Goal: Use online tool/utility: Utilize a website feature to perform a specific function

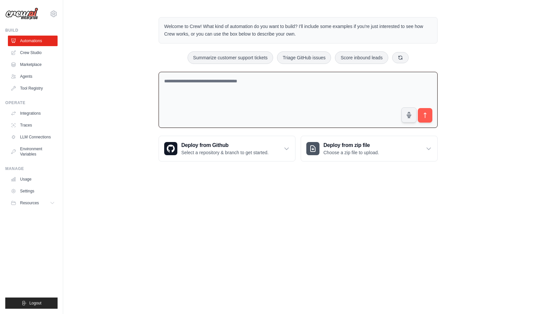
click at [311, 108] on textarea at bounding box center [298, 100] width 279 height 56
type textarea "**********"
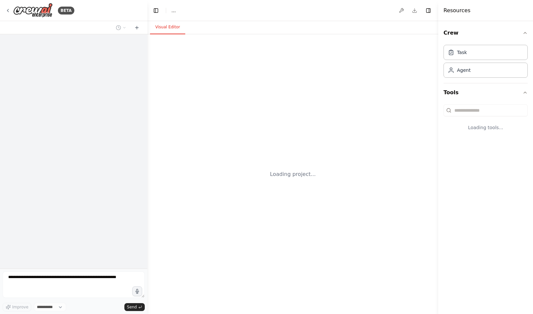
select select "****"
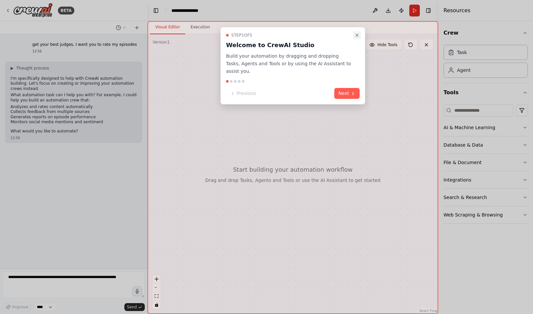
click at [358, 33] on icon "Close walkthrough" at bounding box center [356, 35] width 5 height 5
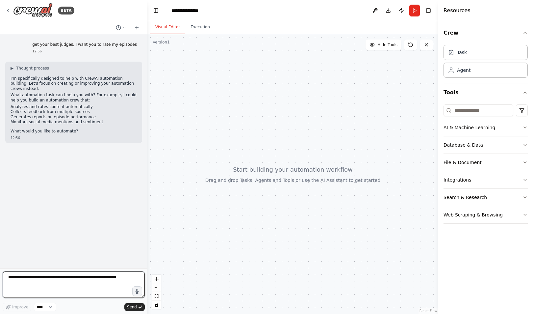
click at [80, 281] on textarea at bounding box center [74, 284] width 142 height 26
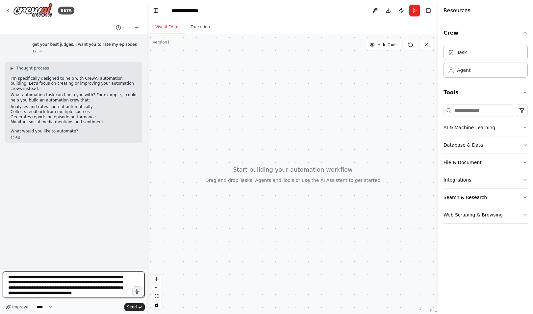
click at [79, 292] on textarea "**********" at bounding box center [74, 284] width 142 height 26
type textarea "**********"
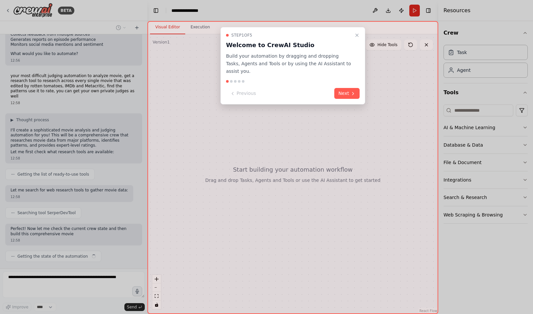
scroll to position [82, 0]
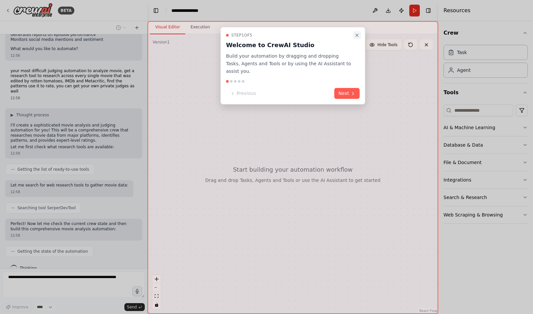
click at [356, 38] on icon "Close walkthrough" at bounding box center [356, 35] width 5 height 5
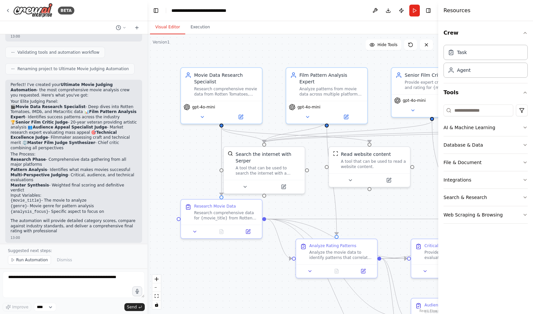
scroll to position [618, 0]
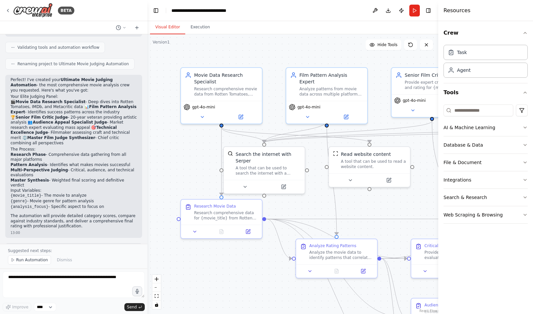
click at [358, 24] on div "Visual Editor Execution" at bounding box center [292, 27] width 291 height 13
click at [36, 259] on span "Run Automation" at bounding box center [32, 259] width 32 height 5
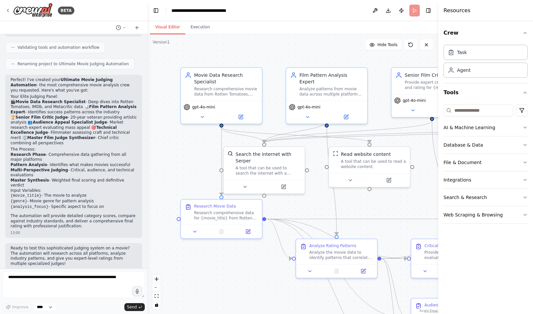
scroll to position [593, 0]
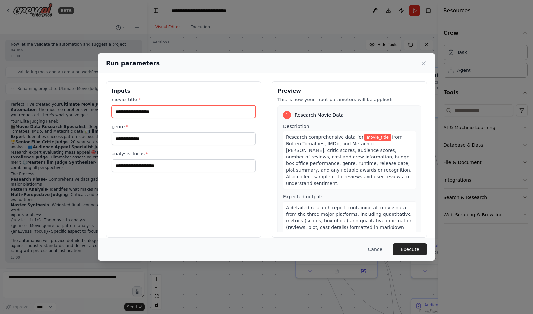
click at [149, 109] on input "movie_title *" at bounding box center [184, 111] width 144 height 13
click at [61, 201] on div "Run parameters Inputs movie_title * genre * analysis_focus * Preview This is ho…" at bounding box center [266, 157] width 533 height 314
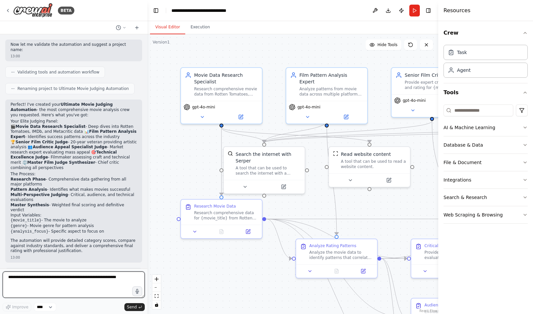
click at [29, 281] on textarea at bounding box center [74, 284] width 142 height 26
type textarea "**********"
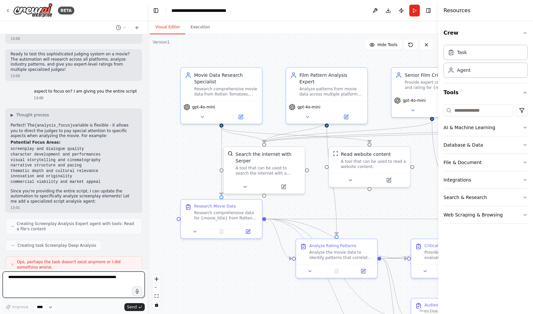
scroll to position [1038, 0]
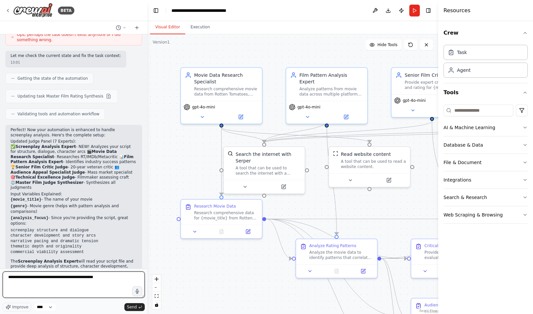
type textarea "**********"
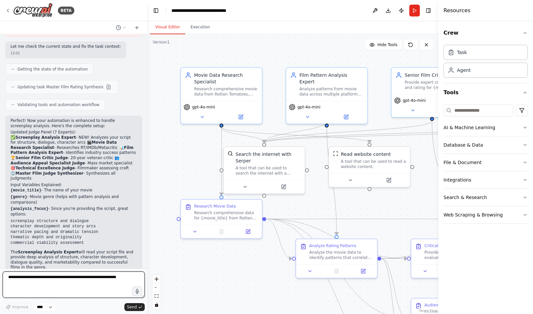
scroll to position [1061, 0]
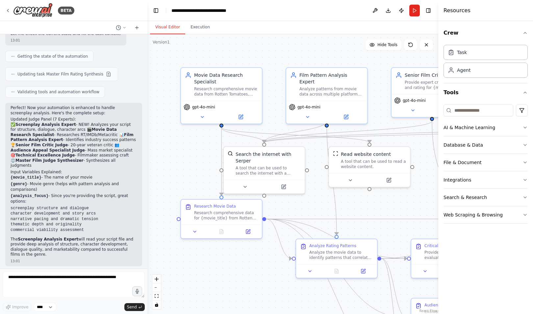
drag, startPoint x: 133, startPoint y: 255, endPoint x: 41, endPoint y: 247, distance: 92.4
click at [41, 303] on div "so you are creating a configuration for my script too 13:06" at bounding box center [85, 311] width 114 height 17
drag, startPoint x: 130, startPoint y: 250, endPoint x: 38, endPoint y: 250, distance: 91.8
click at [38, 303] on div "so you are creating a configuration for my script too 13:06" at bounding box center [85, 311] width 114 height 17
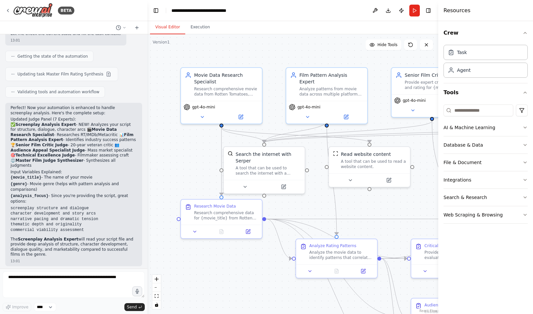
copy p "so you are creating a configuration for my script to"
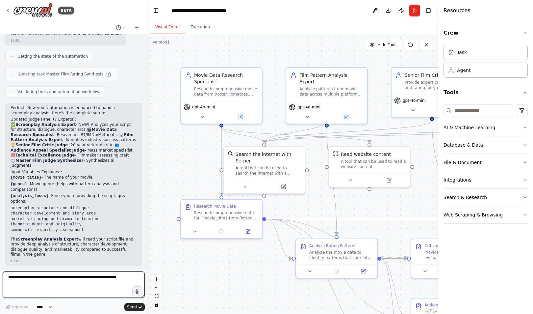
click at [75, 285] on textarea at bounding box center [74, 284] width 142 height 26
paste textarea "**********"
type textarea "**********"
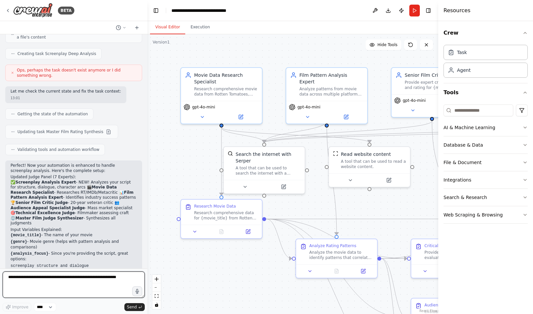
scroll to position [1088, 0]
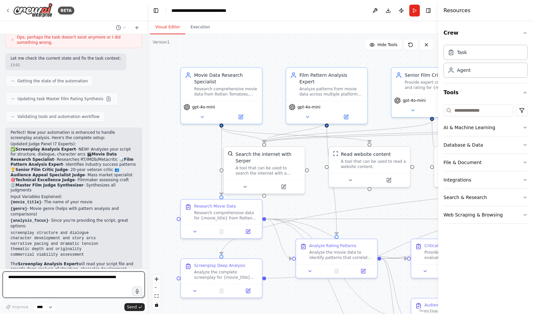
click at [52, 278] on textarea at bounding box center [74, 284] width 142 height 26
paste textarea "**********"
type textarea "**********"
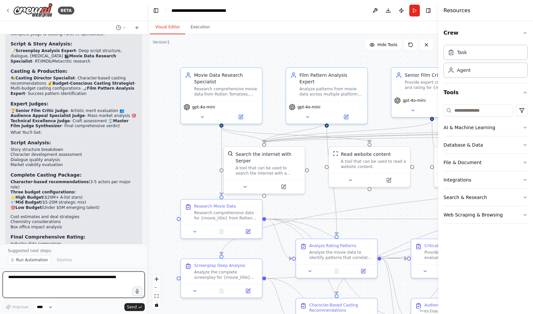
scroll to position [1594, 0]
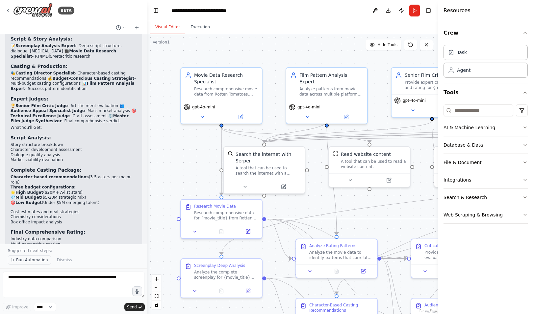
click at [18, 261] on span "Run Automation" at bounding box center [32, 259] width 32 height 5
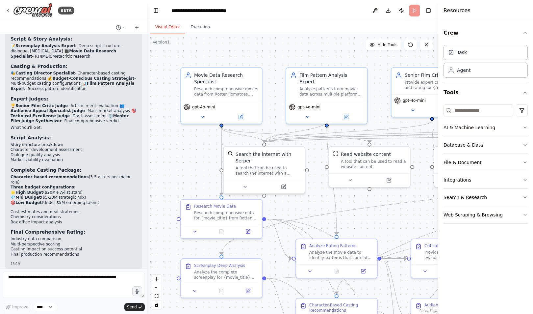
scroll to position [1569, 0]
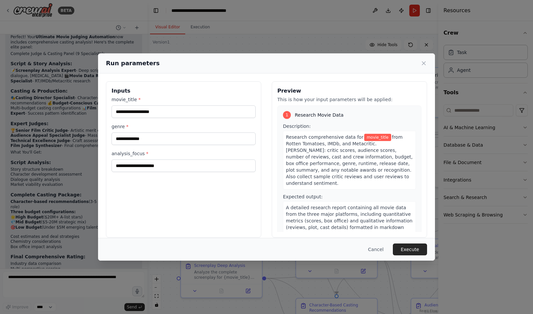
drag, startPoint x: 221, startPoint y: 227, endPoint x: 75, endPoint y: -3, distance: 272.1
drag, startPoint x: 75, startPoint y: -3, endPoint x: 174, endPoint y: 194, distance: 219.9
click at [174, 194] on div "Inputs movie_title * genre * analysis_focus *" at bounding box center [183, 159] width 155 height 156
click at [254, 172] on div "Inputs movie_title * genre * analysis_focus *" at bounding box center [183, 159] width 155 height 156
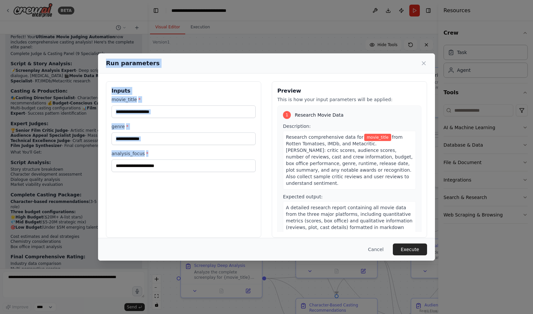
drag, startPoint x: 254, startPoint y: 172, endPoint x: 95, endPoint y: 41, distance: 205.5
click at [95, 41] on div "Run parameters Inputs movie_title * genre * analysis_focus * Preview This is ho…" at bounding box center [266, 157] width 533 height 314
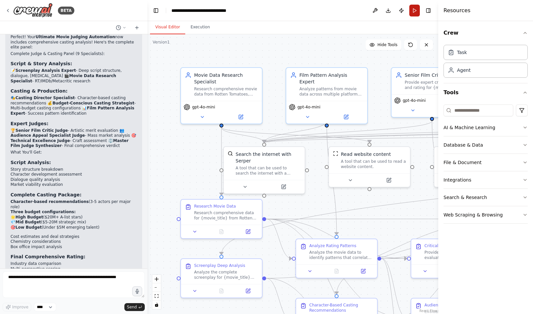
click at [417, 10] on button "Run" at bounding box center [414, 11] width 11 height 12
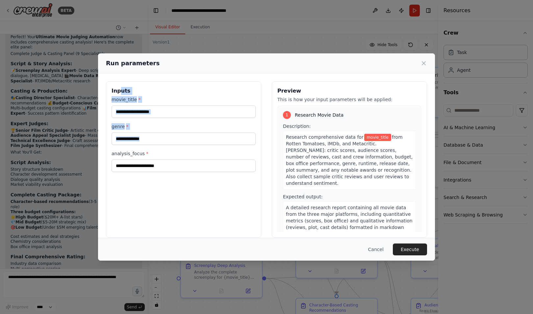
drag, startPoint x: 158, startPoint y: 188, endPoint x: 119, endPoint y: 81, distance: 113.6
click at [119, 81] on div "Inputs movie_title * genre * analysis_focus * Preview This is how your input pa…" at bounding box center [266, 159] width 337 height 172
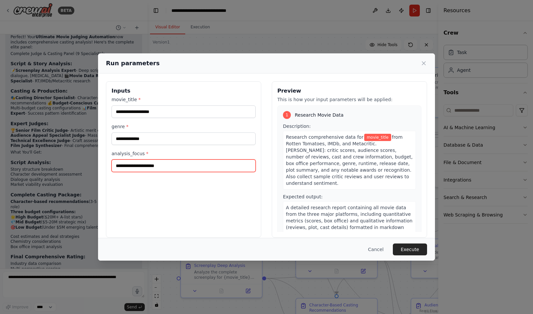
click at [181, 164] on input "analysis_focus *" at bounding box center [184, 165] width 144 height 13
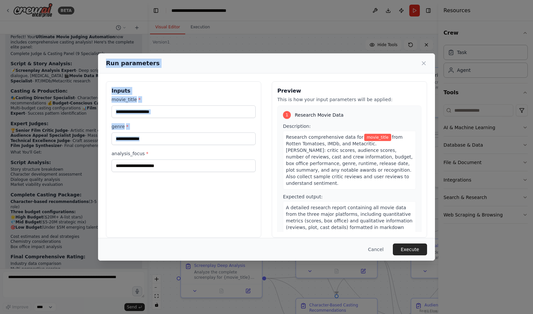
drag, startPoint x: 173, startPoint y: 189, endPoint x: 104, endPoint y: 69, distance: 137.7
click at [104, 69] on div "Run parameters Inputs movie_title * genre * analysis_focus * Preview This is ho…" at bounding box center [266, 156] width 337 height 207
copy div "Run parameters Inputs movie_title * genre *"
click at [14, 207] on div "Run parameters Inputs movie_title * genre * analysis_focus * Preview This is ho…" at bounding box center [266, 157] width 533 height 314
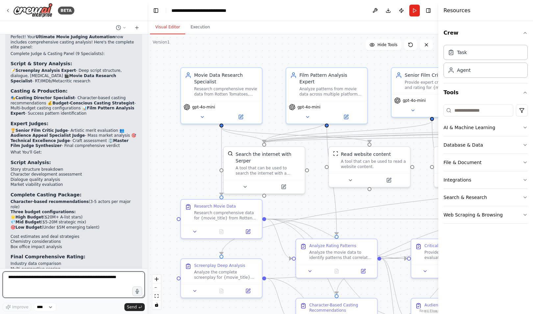
click at [59, 286] on textarea at bounding box center [74, 284] width 142 height 26
paste textarea "**********"
type textarea "**********"
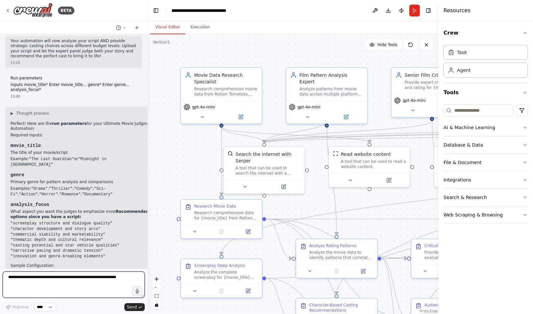
scroll to position [1837, 0]
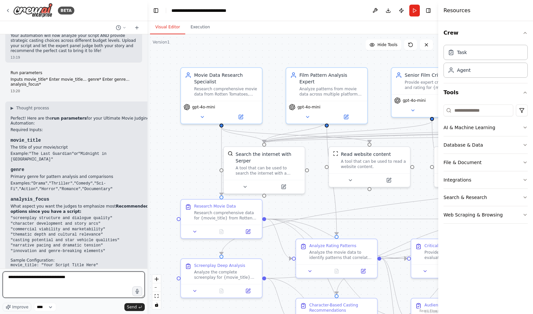
type textarea "**********"
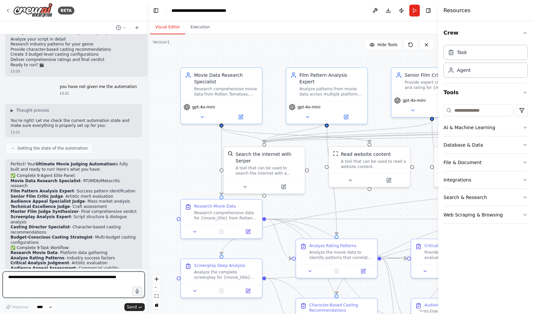
scroll to position [2101, 0]
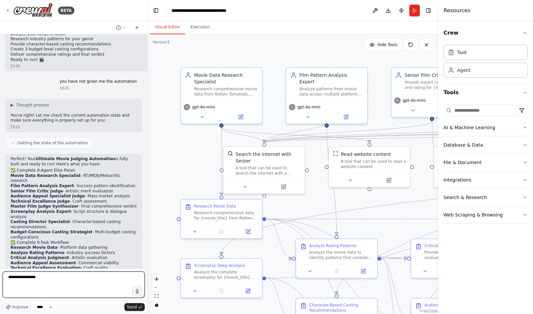
type textarea "**********"
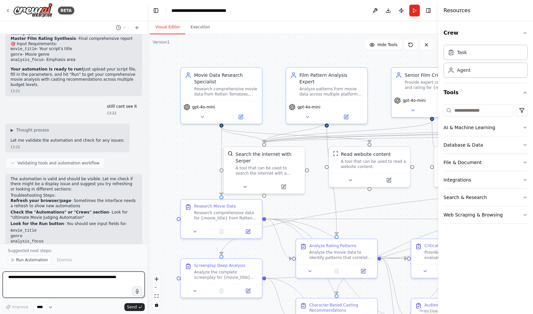
scroll to position [2366, 0]
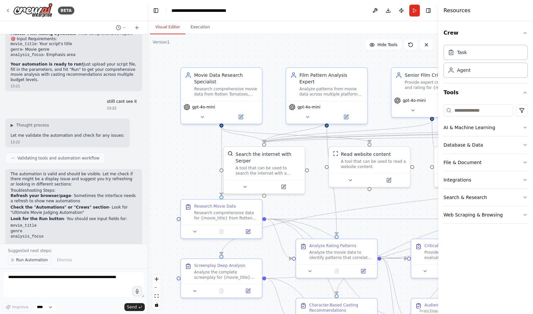
click at [27, 256] on button "Run Automation" at bounding box center [29, 259] width 43 height 9
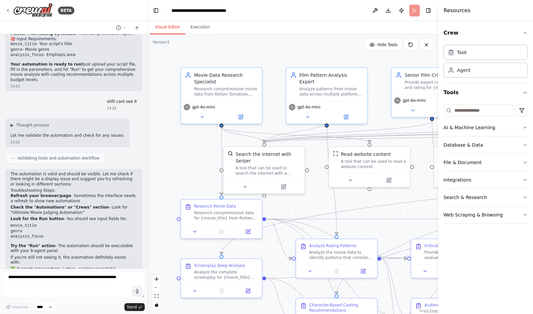
scroll to position [2342, 0]
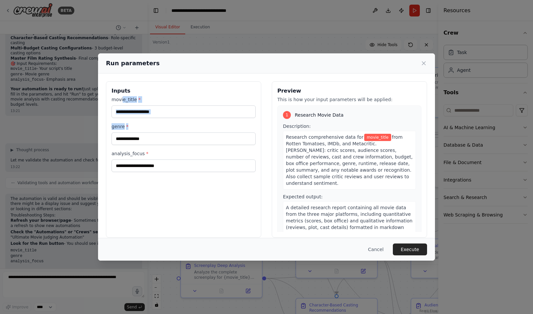
drag, startPoint x: 156, startPoint y: 104, endPoint x: 136, endPoint y: 133, distance: 35.0
click at [127, 119] on div "Inputs movie_title * genre * analysis_focus *" at bounding box center [183, 159] width 155 height 156
drag, startPoint x: 191, startPoint y: 199, endPoint x: 102, endPoint y: 76, distance: 151.4
click at [102, 76] on div "Inputs movie_title * genre * analysis_focus * Preview This is how your input pa…" at bounding box center [266, 159] width 337 height 172
click at [166, 178] on div "Inputs movie_title * genre * analysis_focus *" at bounding box center [183, 159] width 155 height 156
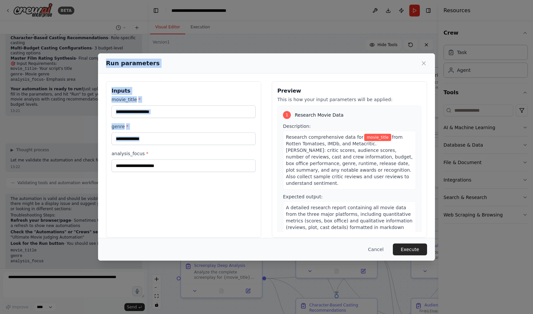
drag, startPoint x: 166, startPoint y: 178, endPoint x: 106, endPoint y: 69, distance: 124.3
click at [106, 69] on div "Run parameters Inputs movie_title * genre * analysis_focus * Preview This is ho…" at bounding box center [266, 156] width 337 height 207
click at [33, 175] on div "Run parameters Inputs movie_title * genre * analysis_focus * Preview This is ho…" at bounding box center [266, 157] width 533 height 314
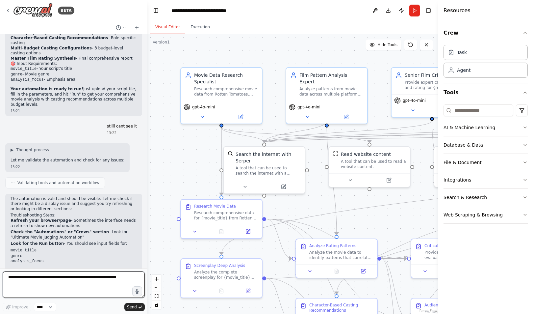
click at [56, 286] on textarea at bounding box center [74, 284] width 142 height 26
paste textarea "**********"
type textarea "**********"
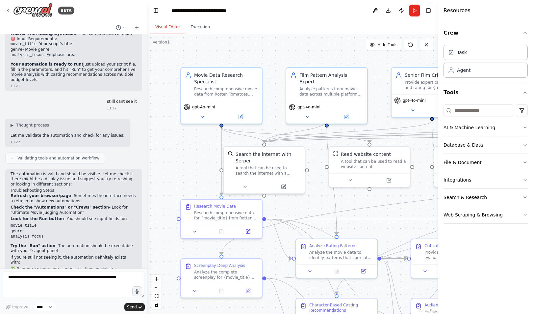
scroll to position [2399, 0]
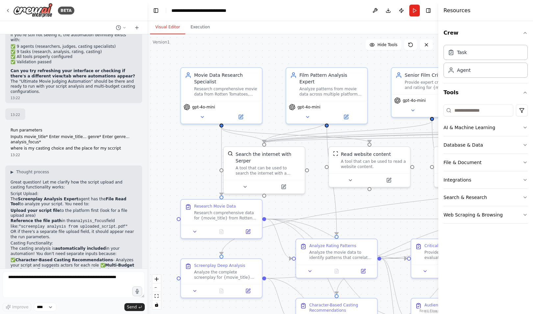
click at [7, 165] on div "▶ Thought process Great question! Let me clarify how the script upload and cast…" at bounding box center [73, 271] width 137 height 212
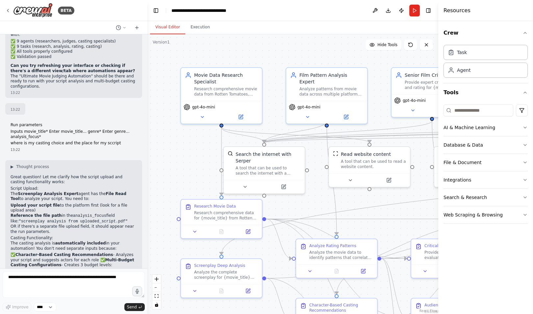
scroll to position [2599, 0]
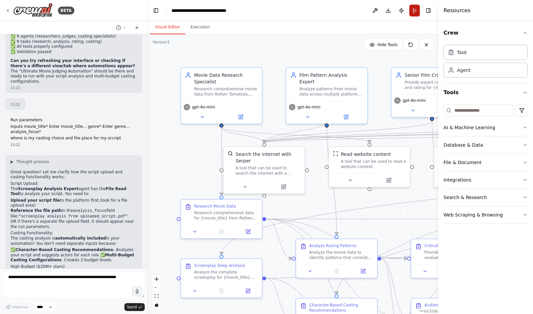
click at [411, 11] on button "Run" at bounding box center [414, 11] width 11 height 12
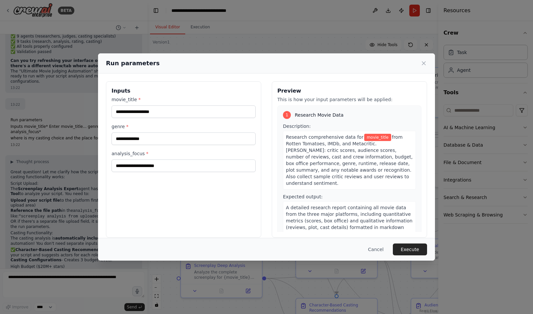
click at [361, 38] on div "Run parameters Inputs movie_title * genre * analysis_focus * Preview This is ho…" at bounding box center [266, 157] width 533 height 314
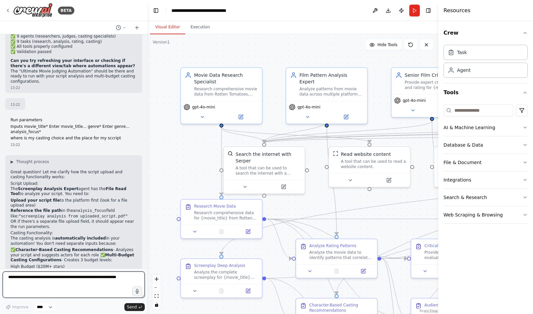
click at [92, 282] on textarea at bounding box center [74, 284] width 142 height 26
type textarea "**********"
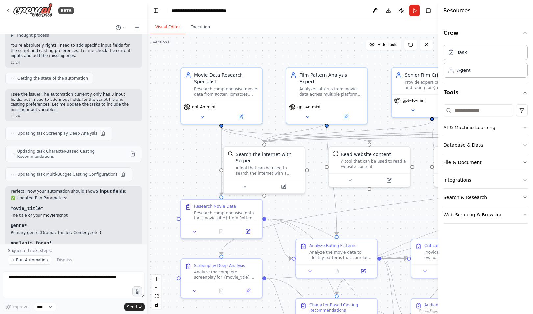
scroll to position [2980, 0]
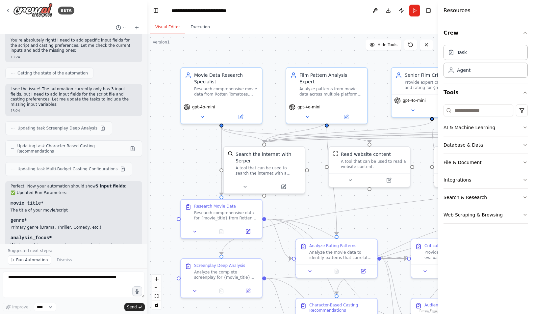
click at [8, 181] on div "Perfect! Now your automation should show 5 input fields : ✅ Updated Run Paramet…" at bounding box center [73, 257] width 137 height 152
click at [22, 262] on span "Run Automation" at bounding box center [32, 259] width 32 height 5
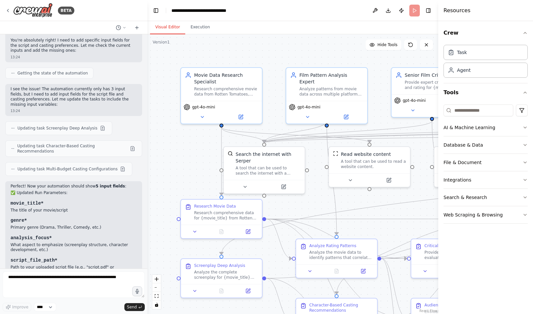
scroll to position [2955, 0]
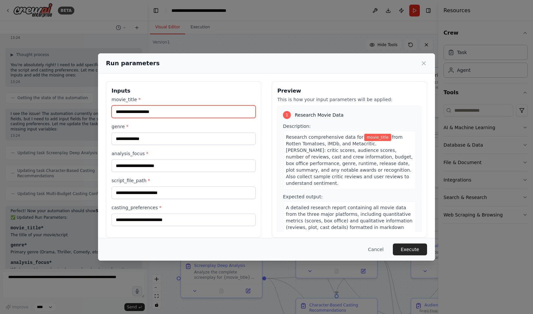
click at [159, 107] on input "movie_title *" at bounding box center [184, 111] width 144 height 13
click at [158, 114] on input "movie_title *" at bounding box center [184, 111] width 144 height 13
type input "**********"
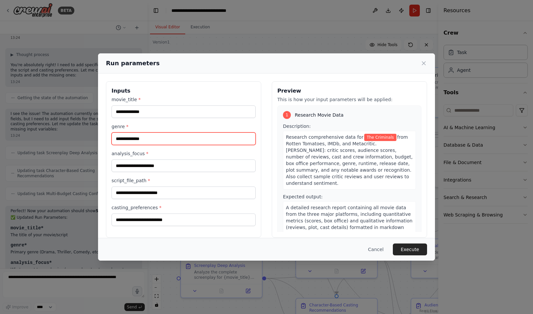
click at [155, 140] on input "genre *" at bounding box center [184, 138] width 144 height 13
type input "********"
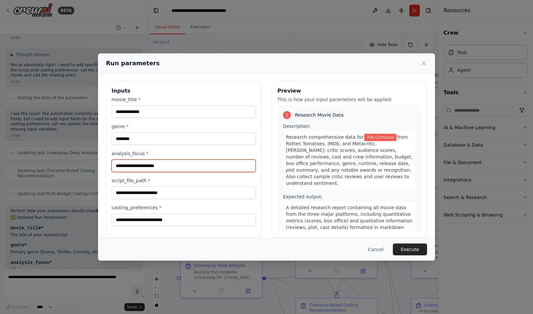
click at [151, 161] on input "analysis_focus *" at bounding box center [184, 165] width 144 height 13
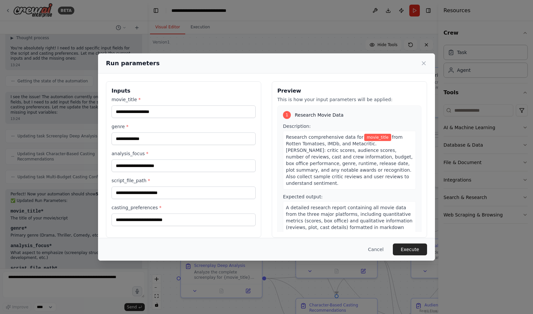
scroll to position [2938, 0]
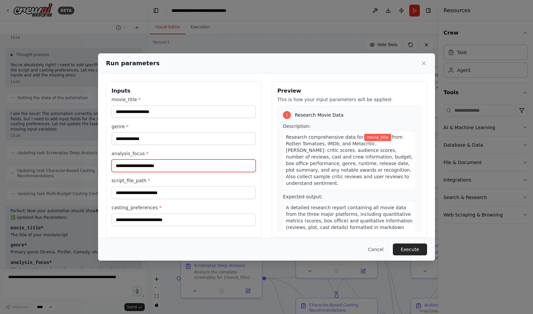
click at [168, 161] on input "analysis_focus *" at bounding box center [184, 165] width 144 height 13
type input "**********"
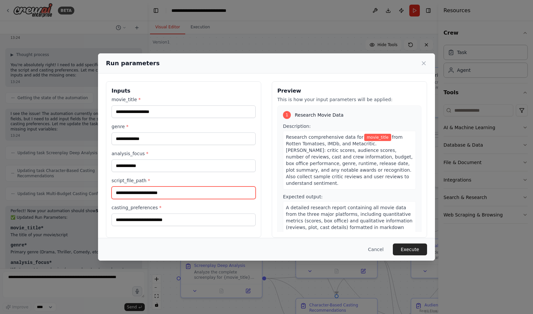
click at [184, 196] on input "script_file_path *" at bounding box center [184, 192] width 144 height 13
click at [398, 167] on div "Research comprehensive data for movie_title from Rotten Tomatoes, IMDb, and Met…" at bounding box center [349, 160] width 133 height 59
click at [223, 196] on input "script_file_path *" at bounding box center [184, 192] width 144 height 13
paste input "**********"
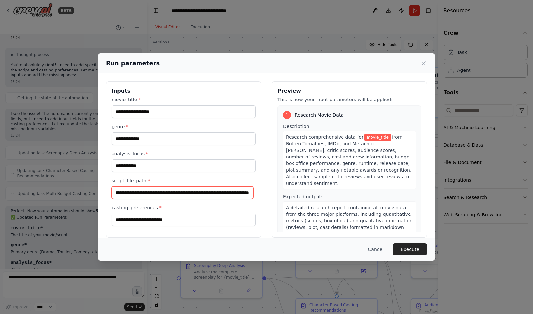
type input "**********"
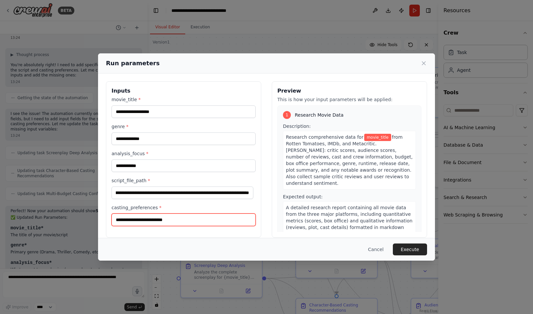
scroll to position [0, 0]
click at [223, 224] on input "casting_preferences *" at bounding box center [184, 219] width 144 height 13
click at [155, 218] on input "**********" at bounding box center [184, 219] width 144 height 13
type input "**********"
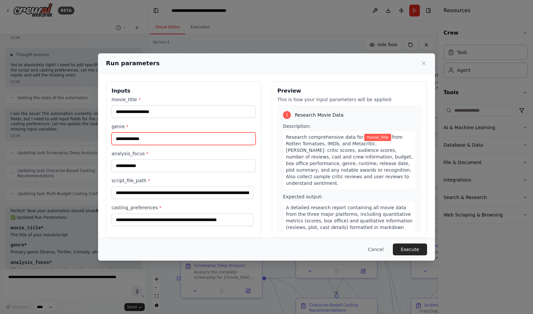
click at [231, 143] on input "genre *" at bounding box center [184, 138] width 144 height 13
type input "**********"
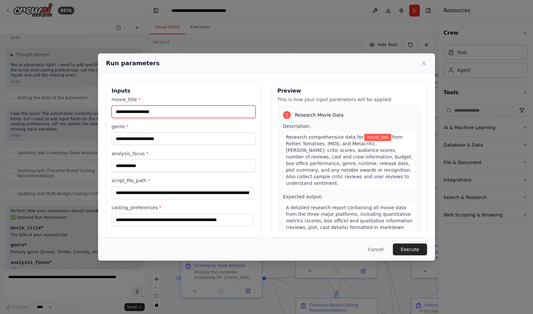
click at [224, 109] on input "movie_title *" at bounding box center [184, 111] width 144 height 13
type input "**********"
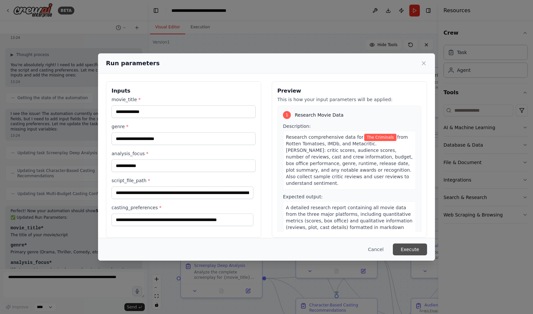
click at [411, 247] on button "Execute" at bounding box center [410, 249] width 34 height 12
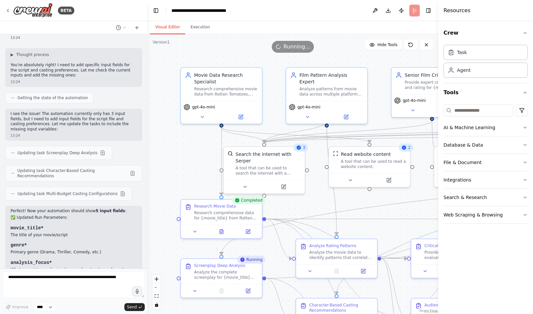
click at [388, 123] on div ".deletable-edge-delete-btn { width: 20px; height: 20px; border: 0px solid #ffff…" at bounding box center [292, 173] width 291 height 279
click at [222, 225] on div at bounding box center [221, 229] width 81 height 13
click at [222, 229] on icon at bounding box center [222, 230] width 4 height 4
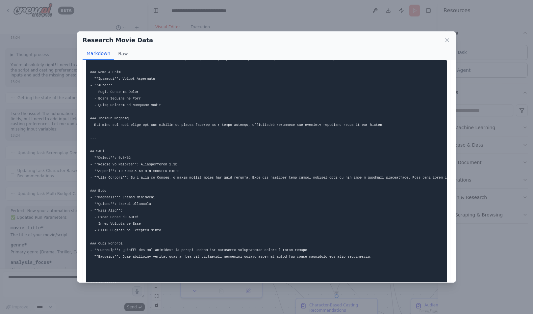
scroll to position [96, 0]
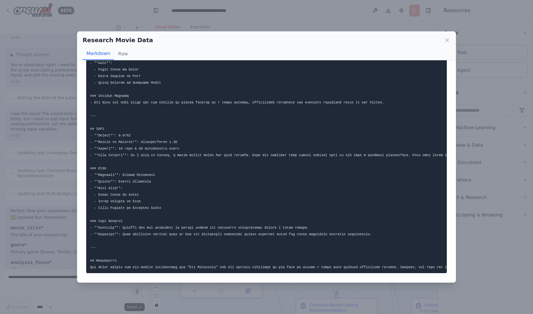
click at [52, 174] on div "Research Movie Data Markdown Raw ... Show more Not valid JSON" at bounding box center [266, 157] width 533 height 314
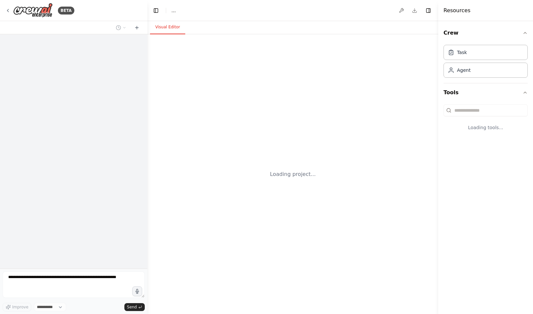
select select "****"
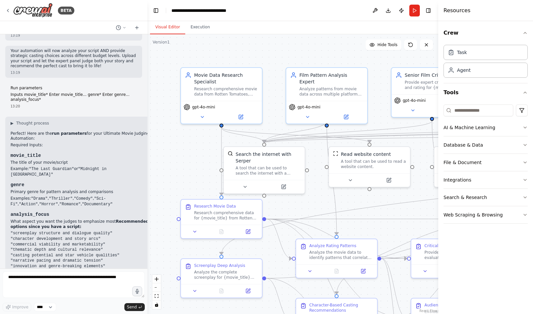
scroll to position [1822, 0]
drag, startPoint x: 12, startPoint y: 161, endPoint x: 63, endPoint y: 150, distance: 52.5
click at [63, 150] on div "▶ Thought process Perfect! Here are the run parameters for your Ultimate Movie …" at bounding box center [81, 230] width 140 height 221
click at [75, 236] on code ""character development and story arcs"" at bounding box center [56, 238] width 90 height 5
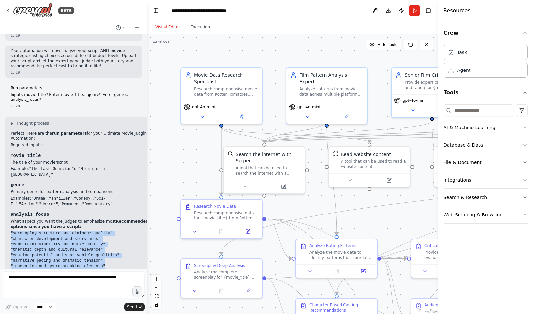
drag, startPoint x: 10, startPoint y: 160, endPoint x: 108, endPoint y: 192, distance: 102.4
click at [108, 192] on div "▶ Thought process Perfect! Here are the run parameters for your Ultimate Movie …" at bounding box center [80, 233] width 150 height 234
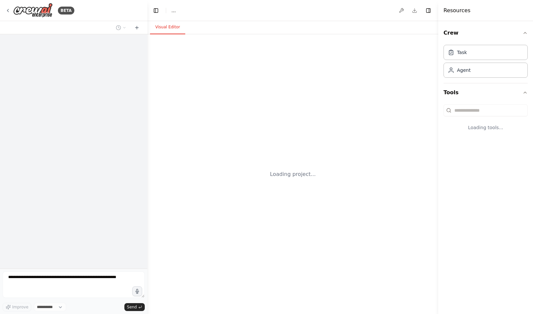
select select "****"
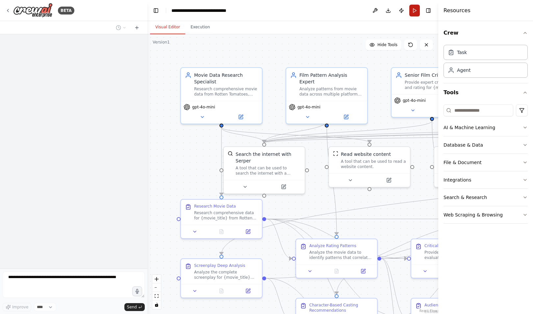
click at [413, 11] on button "Run" at bounding box center [414, 11] width 11 height 12
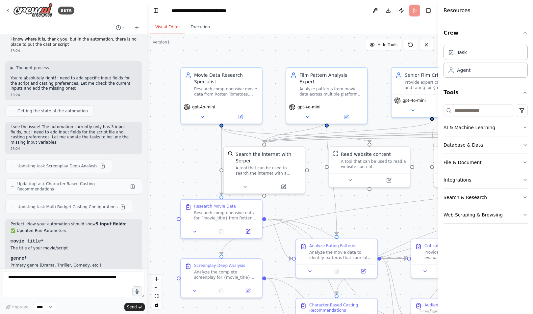
scroll to position [2930, 0]
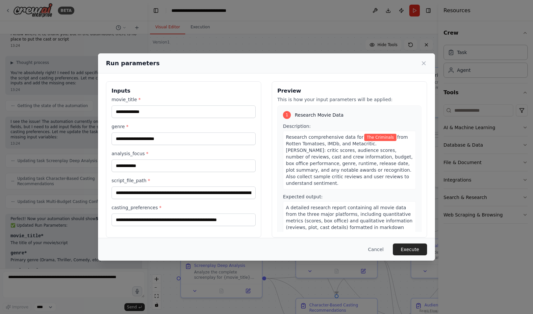
click at [196, 119] on div "**********" at bounding box center [184, 161] width 144 height 130
click at [409, 246] on button "Execute" at bounding box center [410, 249] width 34 height 12
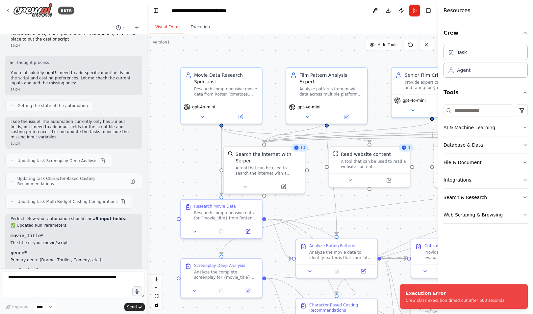
click at [358, 10] on header "**********" at bounding box center [292, 10] width 291 height 21
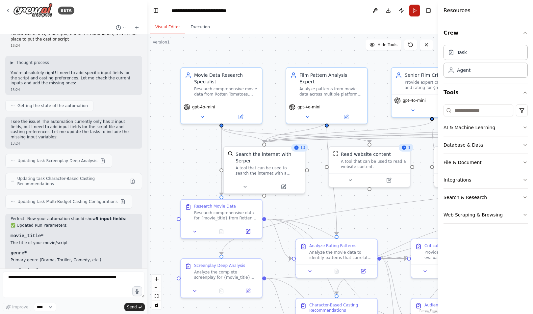
click at [413, 10] on button "Run" at bounding box center [414, 11] width 11 height 12
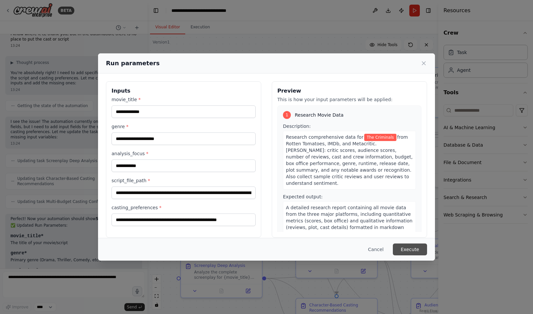
click at [405, 248] on button "Execute" at bounding box center [410, 249] width 34 height 12
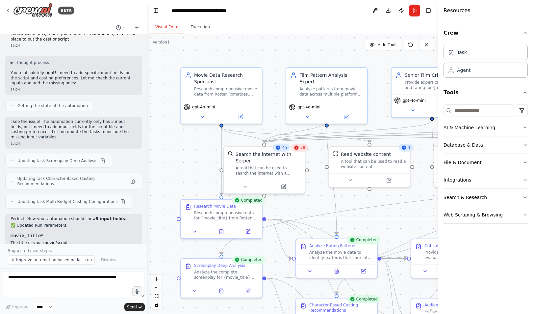
click at [366, 22] on div "Visual Editor Execution" at bounding box center [292, 27] width 291 height 13
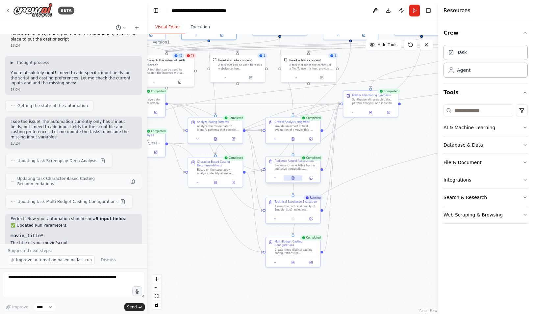
click at [295, 179] on button at bounding box center [293, 177] width 19 height 5
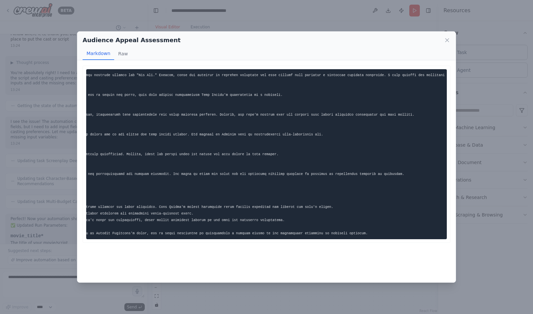
scroll to position [0, 219]
click at [26, 157] on div "Audience Appeal Assessment Markdown Raw ... Show more Not valid JSON" at bounding box center [266, 157] width 533 height 314
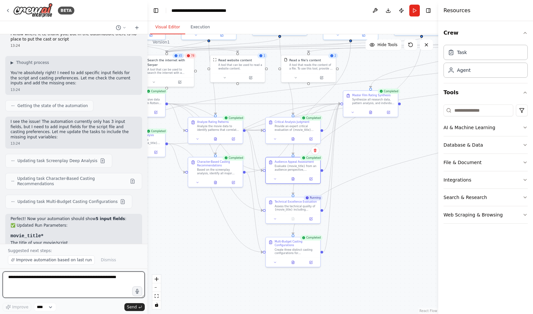
click at [66, 276] on textarea at bounding box center [74, 284] width 142 height 26
type textarea "**********"
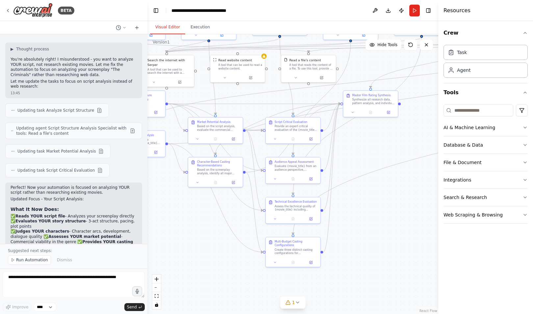
scroll to position [3323, 0]
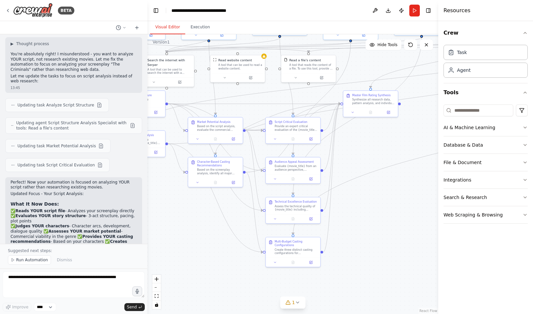
click at [389, 267] on div ".deletable-edge-delete-btn { width: 20px; height: 20px; border: 0px solid #ffff…" at bounding box center [292, 173] width 291 height 279
click at [26, 261] on span "Run Automation" at bounding box center [32, 259] width 32 height 5
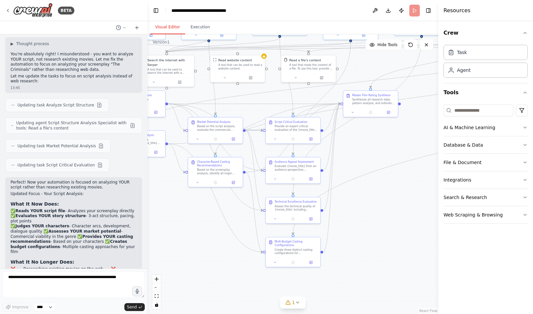
scroll to position [3298, 0]
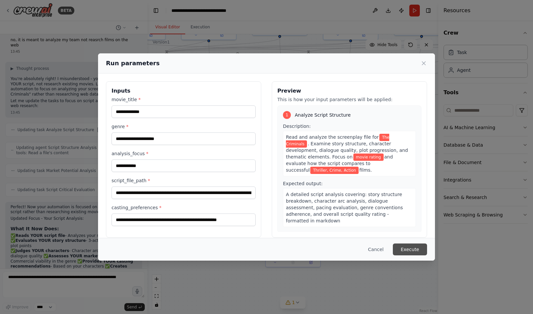
click at [410, 248] on button "Execute" at bounding box center [410, 249] width 34 height 12
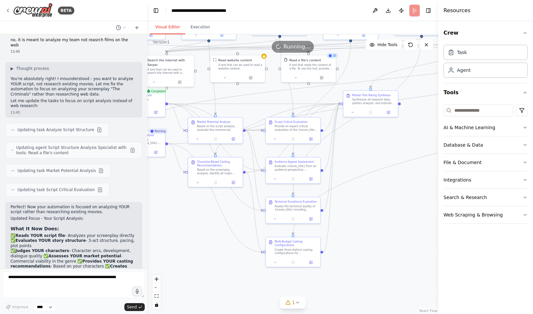
click at [0, 58] on button "Toggle Sidebar" at bounding box center [-1, 157] width 5 height 314
click at [429, 148] on div ".deletable-edge-delete-btn { width: 20px; height: 20px; border: 0px solid #ffff…" at bounding box center [292, 173] width 291 height 279
click at [409, 10] on button "Run" at bounding box center [414, 11] width 11 height 12
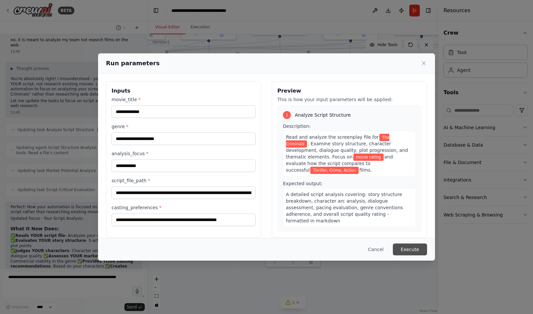
click at [419, 248] on button "Execute" at bounding box center [410, 249] width 34 height 12
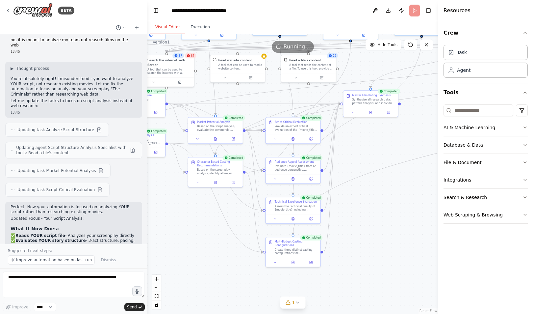
scroll to position [3323, 0]
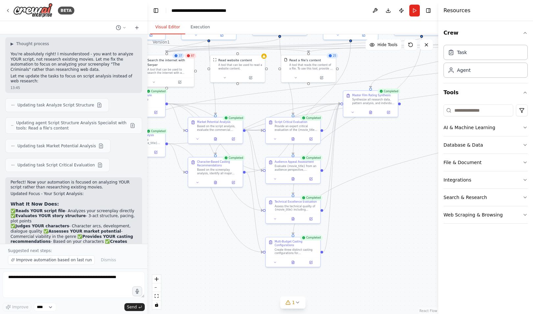
click at [383, 220] on div ".deletable-edge-delete-btn { width: 20px; height: 20px; border: 0px solid #ffff…" at bounding box center [292, 173] width 291 height 279
click at [294, 261] on icon at bounding box center [293, 261] width 1 height 0
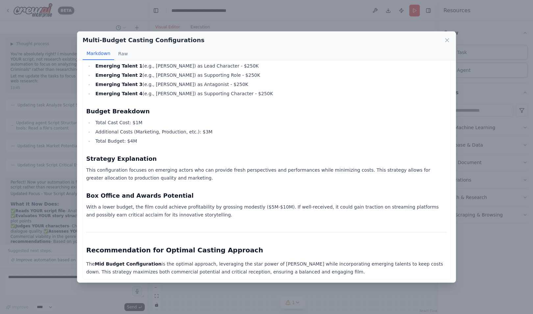
scroll to position [477, 0]
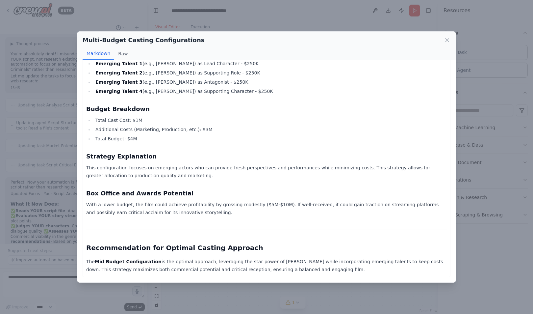
click at [62, 228] on div "Multi-Budget Casting Configurations Markdown Raw Casting Configurations for "Th…" at bounding box center [266, 157] width 533 height 314
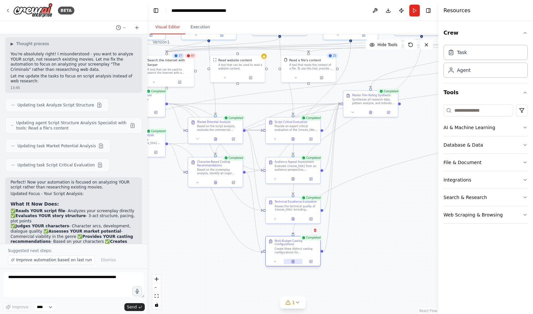
click at [289, 262] on button at bounding box center [293, 261] width 19 height 5
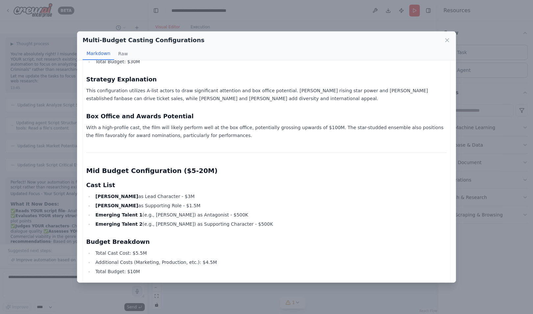
scroll to position [134, 0]
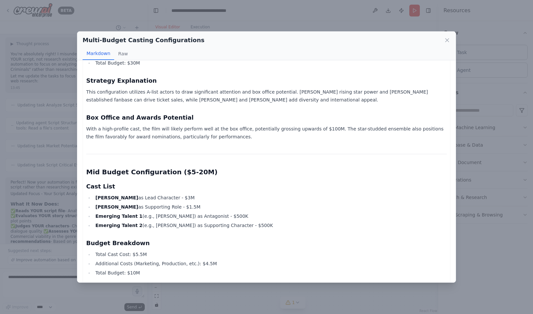
click at [246, 301] on div "Multi-Budget Casting Configurations Markdown Raw Casting Configurations for "Th…" at bounding box center [266, 157] width 533 height 314
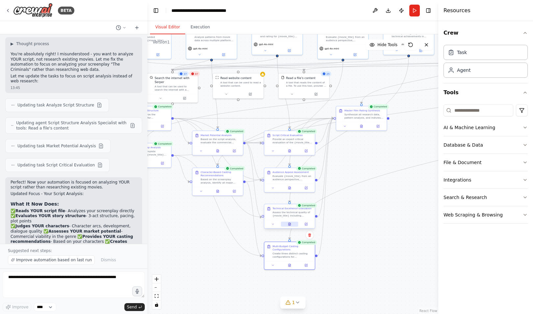
click at [286, 225] on button at bounding box center [289, 223] width 17 height 5
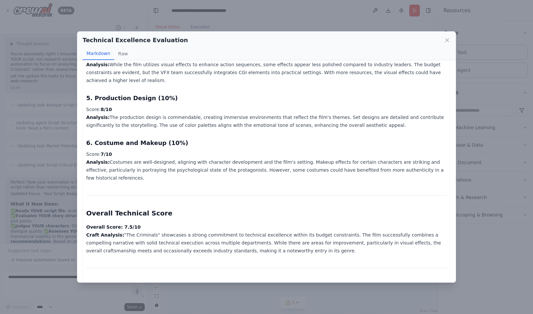
scroll to position [288, 0]
click at [185, 303] on div "Technical Excellence Evaluation Markdown Raw Technical Assessment of "The Crimi…" at bounding box center [266, 157] width 533 height 314
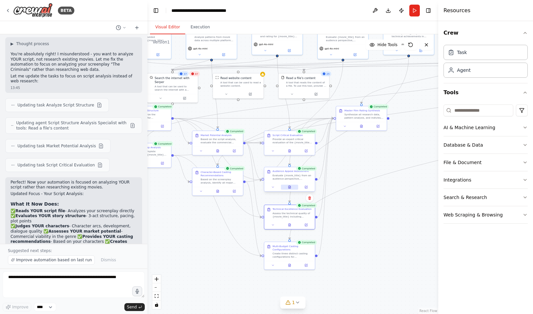
click at [287, 188] on button at bounding box center [289, 186] width 17 height 5
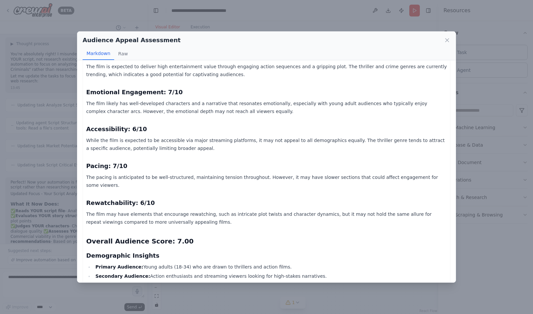
scroll to position [149, 0]
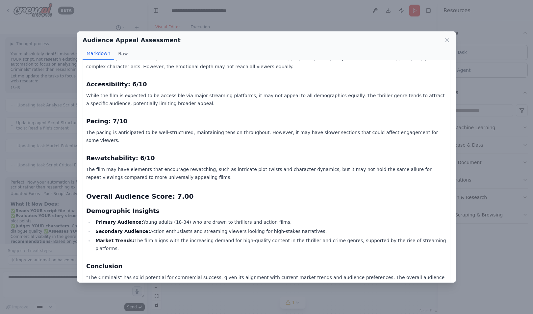
click at [58, 204] on div "Audience Appeal Assessment Markdown Raw Audience Appeal Evaluation for "The Cri…" at bounding box center [266, 157] width 533 height 314
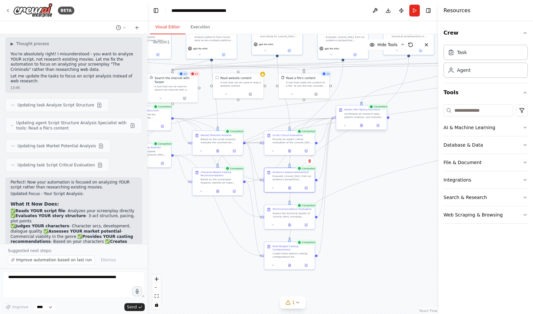
click at [362, 129] on div at bounding box center [361, 125] width 51 height 9
click at [362, 126] on icon at bounding box center [361, 125] width 2 height 3
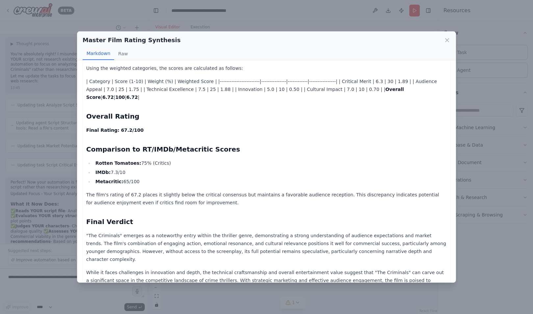
scroll to position [171, 0]
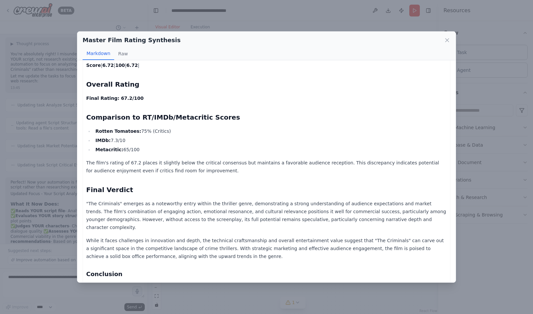
click at [50, 214] on div "Master Film Rating Synthesis Markdown Raw Comprehensive Final Movie Rating Repo…" at bounding box center [266, 157] width 533 height 314
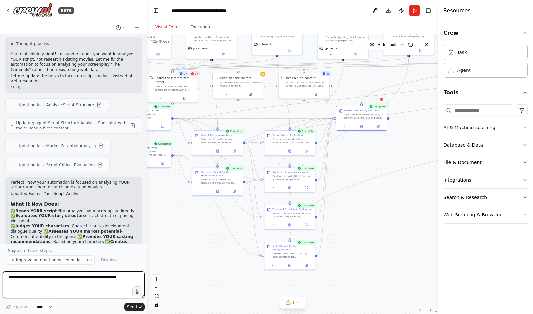
click at [92, 274] on textarea at bounding box center [74, 284] width 142 height 26
type textarea "**********"
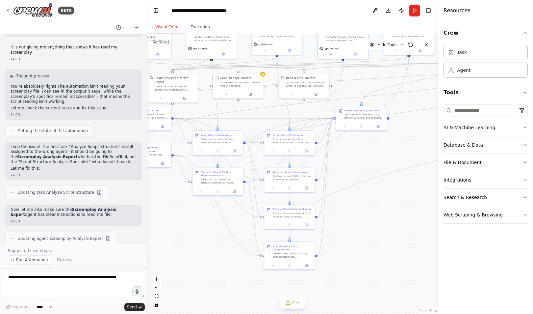
scroll to position [3677, 0]
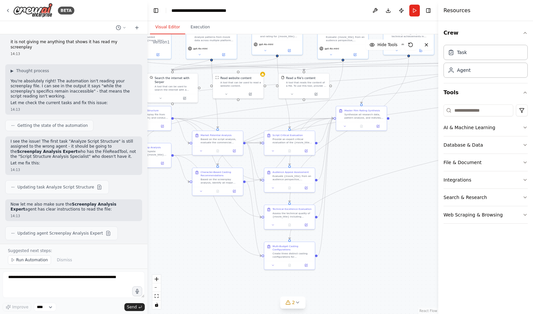
click at [413, 179] on div ".deletable-edge-delete-btn { width: 20px; height: 20px; border: 0px solid #ffff…" at bounding box center [292, 173] width 291 height 279
click at [34, 257] on span "Run Automation" at bounding box center [32, 259] width 32 height 5
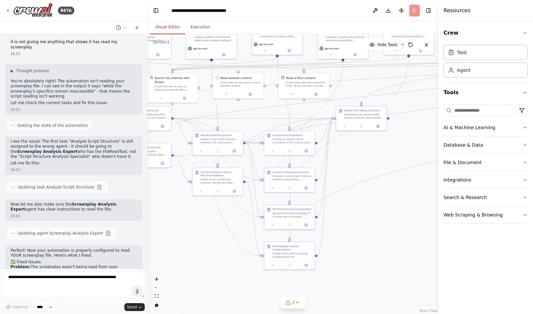
scroll to position [3652, 0]
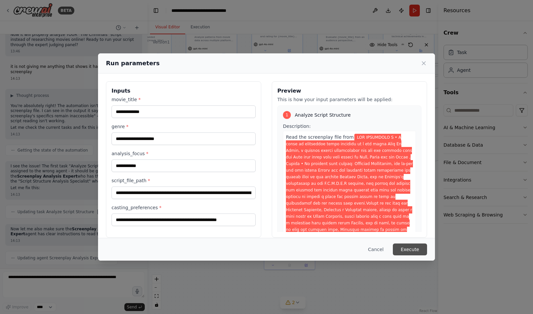
click at [414, 244] on button "Execute" at bounding box center [410, 249] width 34 height 12
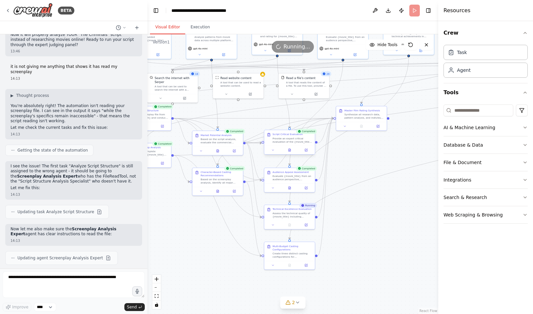
click at [289, 154] on div at bounding box center [289, 149] width 51 height 9
click at [290, 151] on icon at bounding box center [290, 149] width 2 height 3
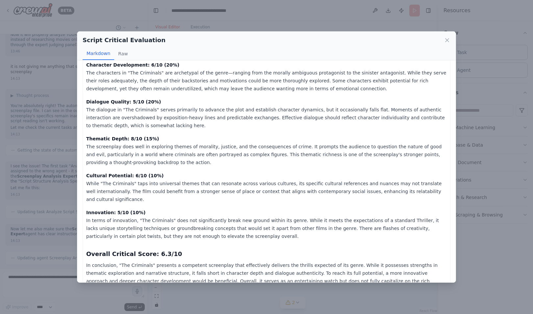
scroll to position [61, 0]
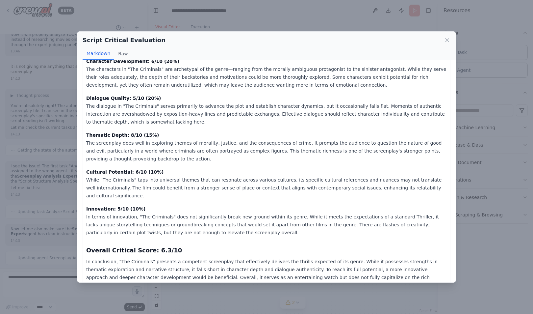
click at [443, 55] on div "Markdown Raw" at bounding box center [267, 53] width 368 height 13
click at [369, 24] on div "Script Critical Evaluation Markdown Raw Critical Screenplay Review of "The Crim…" at bounding box center [266, 157] width 533 height 314
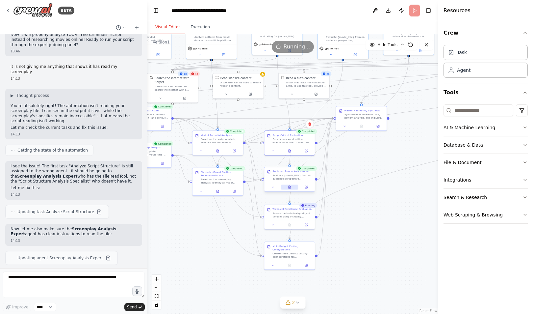
click at [289, 189] on div at bounding box center [289, 187] width 51 height 9
click at [289, 188] on icon at bounding box center [289, 188] width 1 height 0
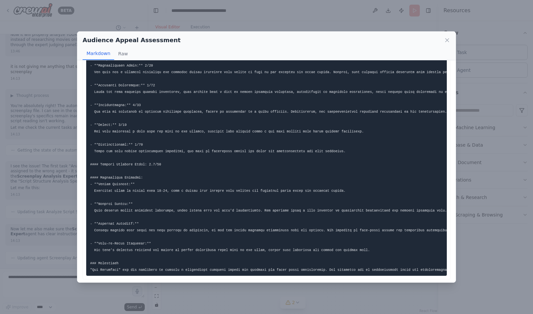
scroll to position [37, 0]
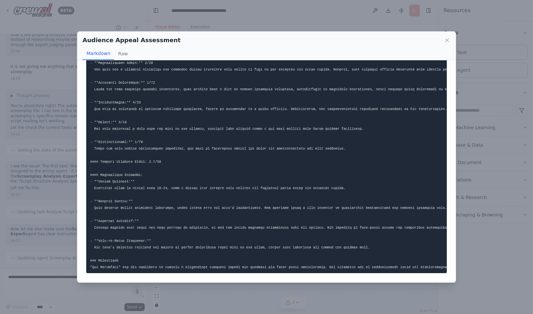
click at [480, 80] on div "Audience Appeal Assessment Markdown Raw ... Show more Not valid JSON" at bounding box center [266, 157] width 533 height 314
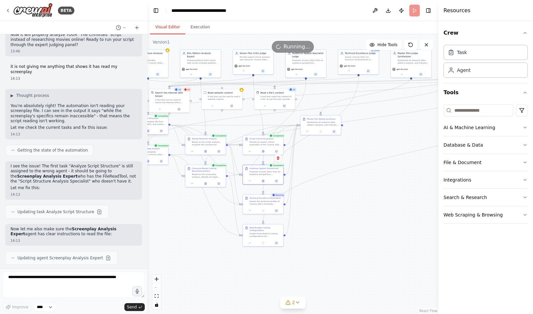
click at [148, 133] on button at bounding box center [148, 131] width 14 height 4
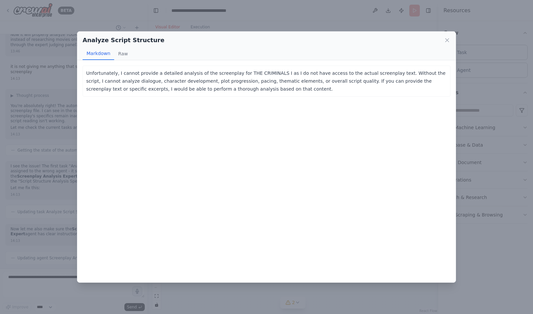
click at [54, 157] on div "Analyze Script Structure Markdown Raw Unfortunately, I cannot provide a detaile…" at bounding box center [266, 157] width 533 height 314
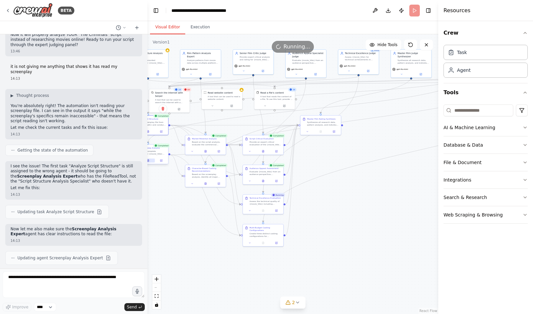
click at [150, 160] on button at bounding box center [148, 160] width 14 height 4
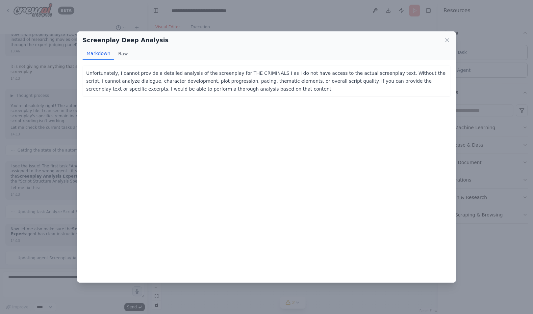
click at [52, 172] on div "Screenplay Deep Analysis Markdown Raw Unfortunately, I cannot provide a detaile…" at bounding box center [266, 157] width 533 height 314
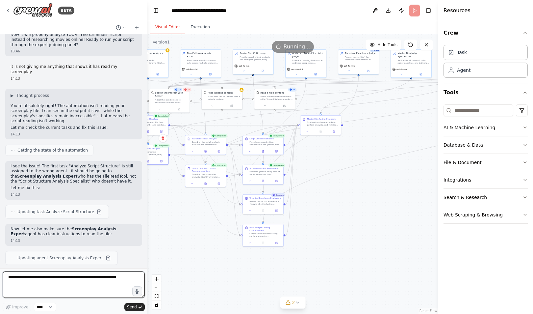
click at [71, 294] on textarea at bounding box center [74, 284] width 142 height 26
type textarea "**********"
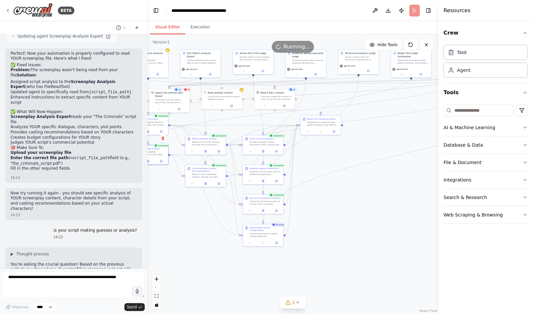
scroll to position [3879, 0]
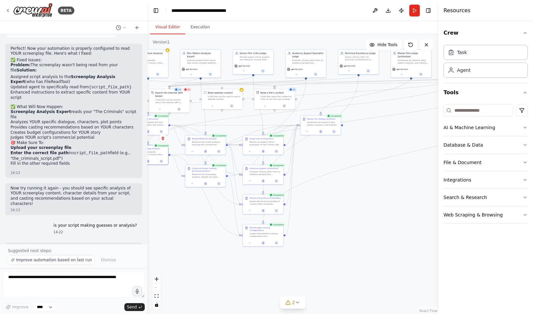
click at [402, 93] on div ".deletable-edge-delete-btn { width: 20px; height: 20px; border: 0px solid #ffff…" at bounding box center [292, 173] width 291 height 279
click at [64, 259] on span "Improve automation based on last run" at bounding box center [54, 259] width 76 height 5
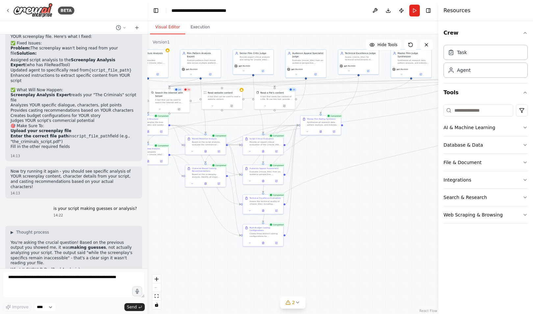
scroll to position [3911, 0]
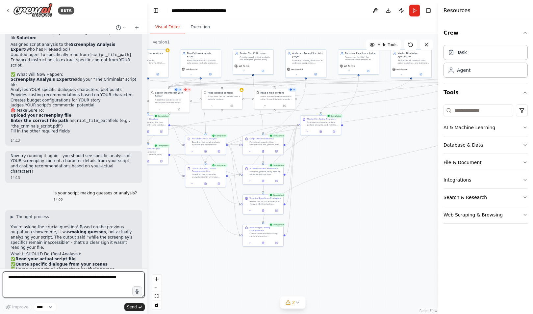
click at [61, 282] on textarea at bounding box center [74, 284] width 142 height 26
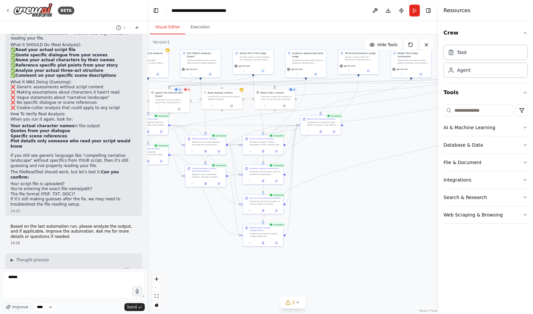
scroll to position [4120, 0]
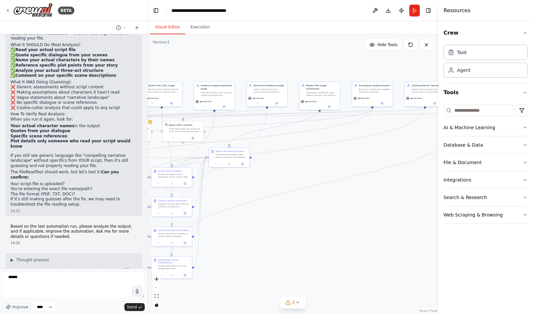
drag, startPoint x: 391, startPoint y: 102, endPoint x: 238, endPoint y: 166, distance: 165.8
click at [238, 166] on div ".deletable-edge-delete-btn { width: 20px; height: 20px; border: 0px solid #ffff…" at bounding box center [292, 173] width 291 height 279
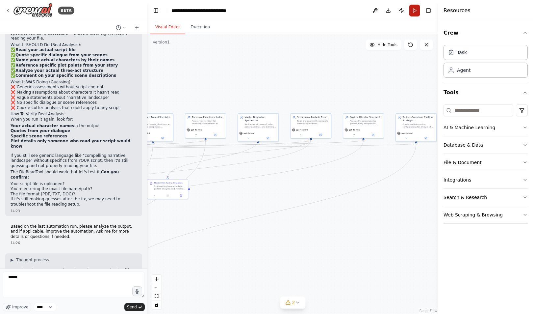
click at [416, 11] on button "Run" at bounding box center [414, 11] width 11 height 12
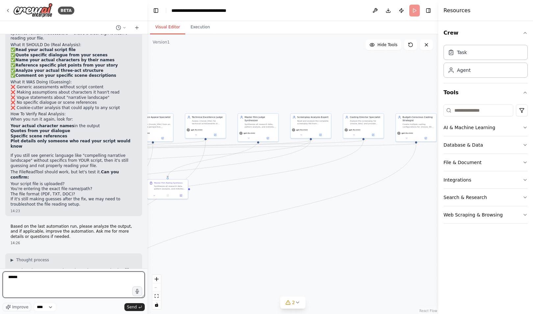
click at [65, 284] on textarea "******" at bounding box center [74, 284] width 142 height 26
type textarea "*"
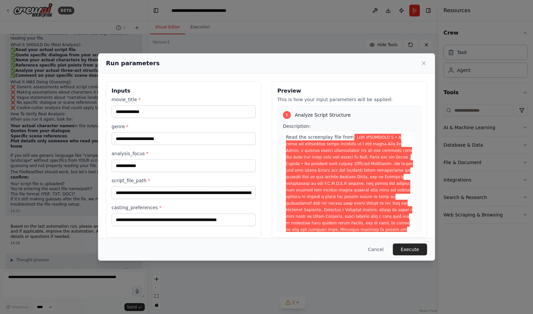
drag, startPoint x: 64, startPoint y: 283, endPoint x: 285, endPoint y: 126, distance: 271.3
click at [285, 126] on div "**********" at bounding box center [266, 157] width 533 height 314
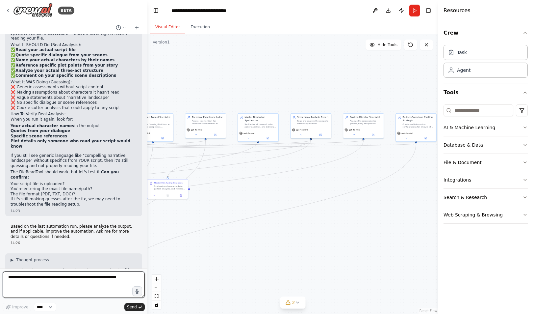
click at [76, 280] on textarea at bounding box center [74, 284] width 142 height 26
type textarea "**********"
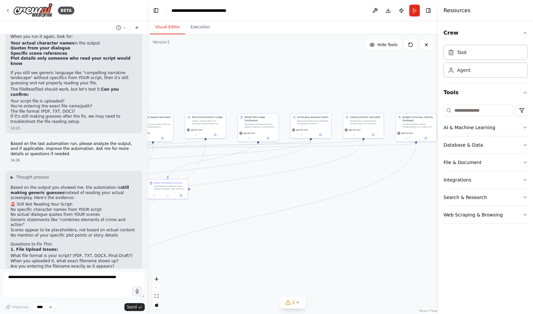
scroll to position [4208, 0]
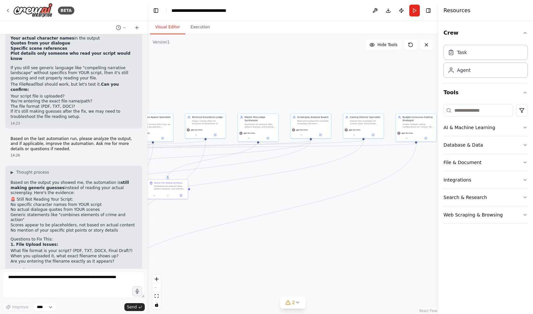
click at [4, 252] on div "get your best judges, I want you to rate my episodes 12:56 ▶ Thought process I'…" at bounding box center [73, 151] width 147 height 234
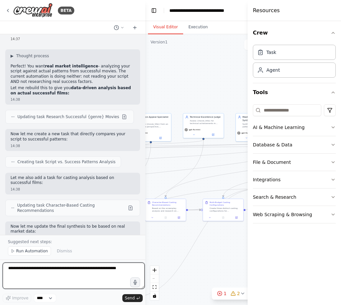
scroll to position [4652, 0]
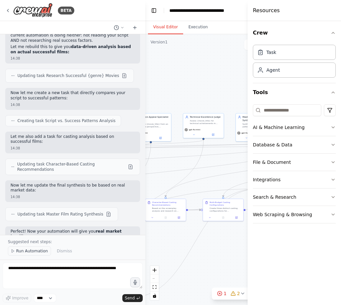
click at [39, 249] on span "Run Automation" at bounding box center [32, 250] width 32 height 5
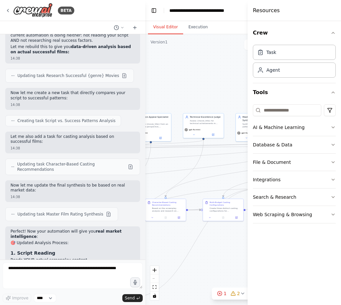
scroll to position [4636, 0]
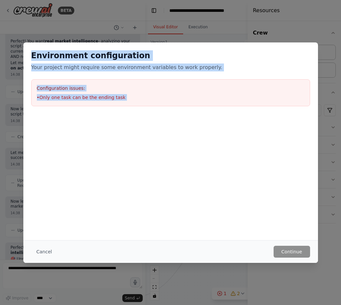
drag, startPoint x: 151, startPoint y: 130, endPoint x: 30, endPoint y: 56, distance: 141.3
click at [30, 56] on div "Environment configuration Your project might require some environment variables…" at bounding box center [170, 111] width 295 height 138
copy div "Environment configuration Your project might require some environment variables…"
click at [18, 250] on div "Environment configuration Your project might require some environment variables…" at bounding box center [170, 152] width 341 height 305
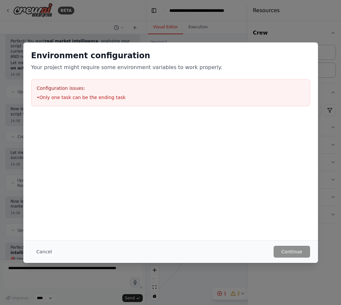
click at [31, 280] on div "Environment configuration Your project might require some environment variables…" at bounding box center [170, 152] width 341 height 305
click at [42, 251] on button "Cancel" at bounding box center [44, 252] width 26 height 12
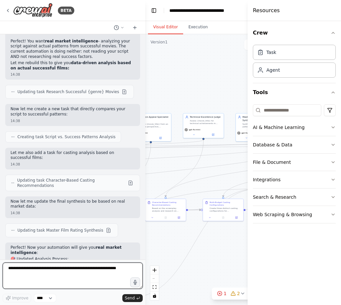
click at [36, 270] on textarea at bounding box center [73, 276] width 140 height 26
paste textarea "**********"
type textarea "**********"
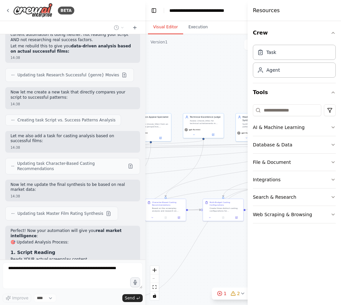
scroll to position [4687, 0]
